Goal: Navigation & Orientation: Find specific page/section

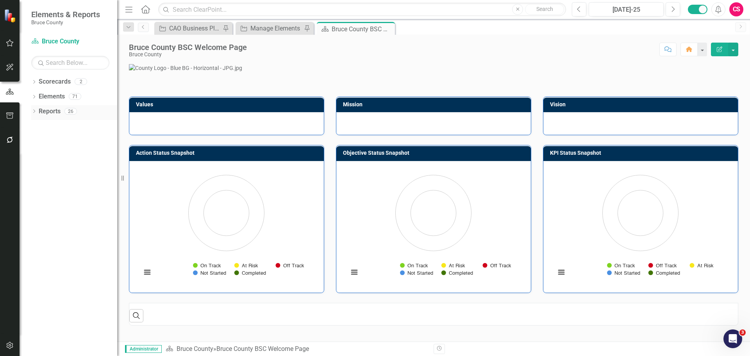
click at [44, 110] on link "Reports" at bounding box center [50, 111] width 22 height 9
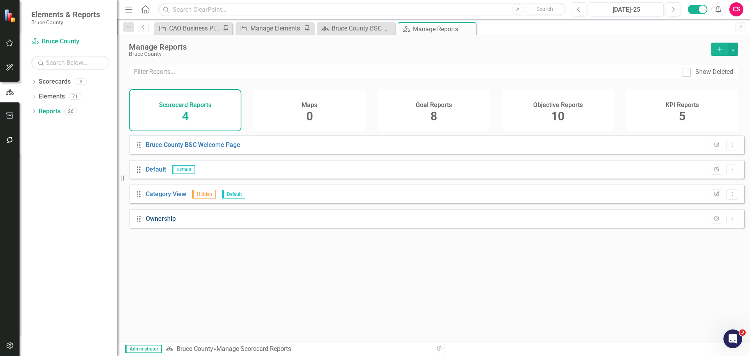
click at [156, 222] on link "Ownership" at bounding box center [161, 218] width 30 height 7
